Goal: Transaction & Acquisition: Book appointment/travel/reservation

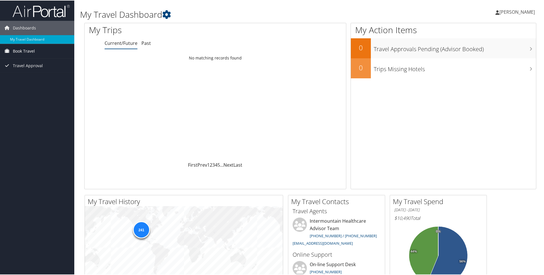
click at [32, 49] on span "Book Travel" at bounding box center [24, 50] width 22 height 14
click at [34, 72] on link "Book/Manage Online Trips" at bounding box center [37, 70] width 74 height 9
click at [33, 71] on link "Book/Manage Online Trips" at bounding box center [37, 70] width 74 height 9
click at [18, 49] on span "Book Travel" at bounding box center [24, 50] width 22 height 14
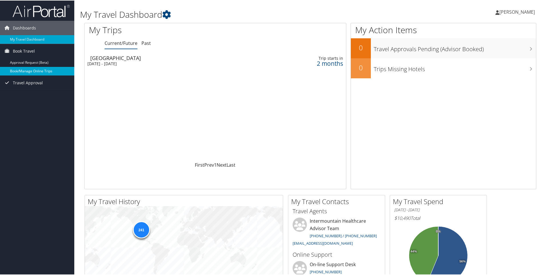
click at [29, 69] on link "Book/Manage Online Trips" at bounding box center [37, 70] width 74 height 9
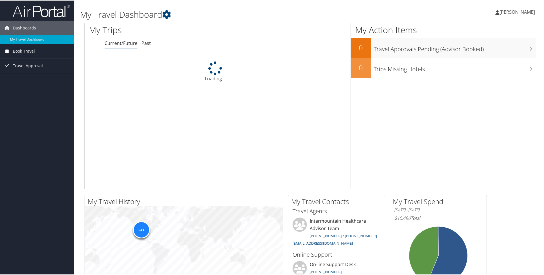
click at [31, 51] on span "Book Travel" at bounding box center [24, 50] width 22 height 14
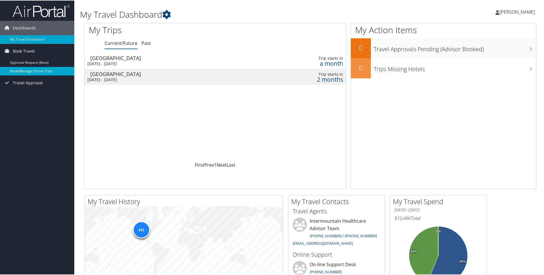
click at [34, 68] on link "Book/Manage Online Trips" at bounding box center [37, 70] width 74 height 9
click at [29, 51] on span "Book Travel" at bounding box center [24, 50] width 22 height 14
click at [34, 68] on link "Book/Manage Online Trips" at bounding box center [37, 70] width 74 height 9
